Goal: Task Accomplishment & Management: Manage account settings

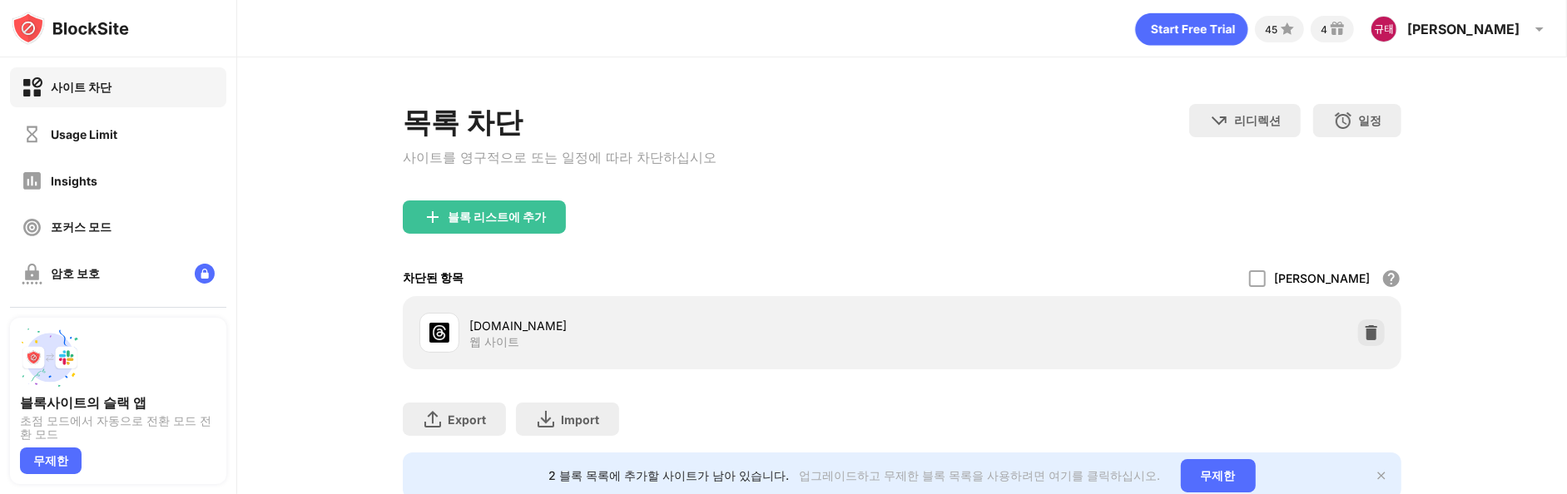
click at [1358, 345] on div at bounding box center [1371, 333] width 27 height 27
